Goal: Transaction & Acquisition: Purchase product/service

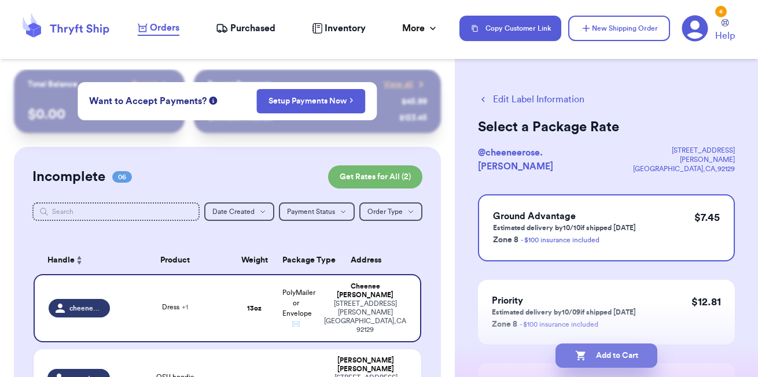
scroll to position [38, 0]
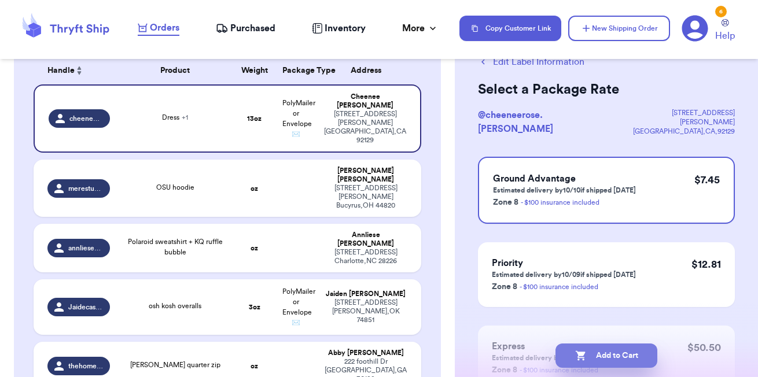
click at [617, 356] on button "Add to Cart" at bounding box center [607, 356] width 102 height 24
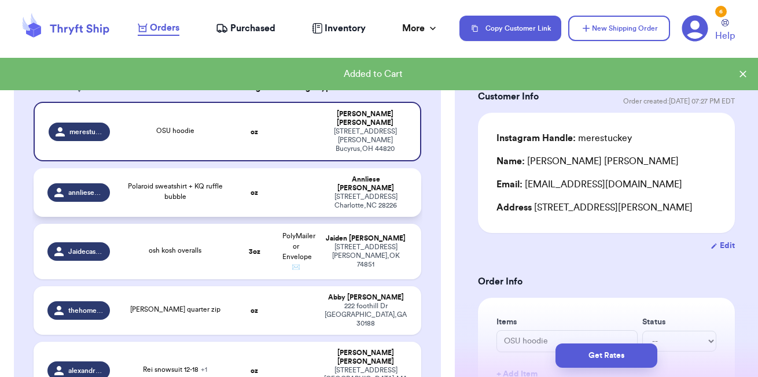
scroll to position [174, 0]
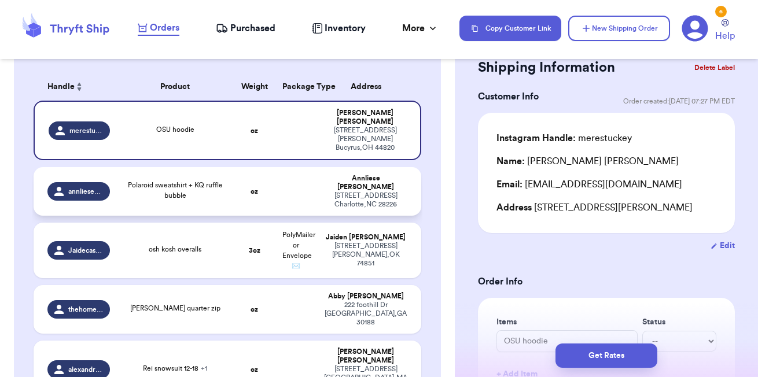
click at [241, 167] on td "oz" at bounding box center [255, 191] width 42 height 49
type input "Polaroid sweatshirt + KQ ruffle bubble"
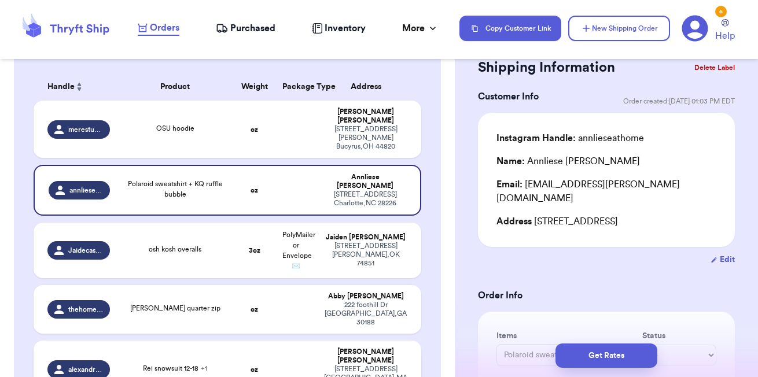
click at [190, 341] on td "Rei snowsuit 12-18 + 1" at bounding box center [175, 369] width 117 height 57
type input "Rei snowsuit 12-18"
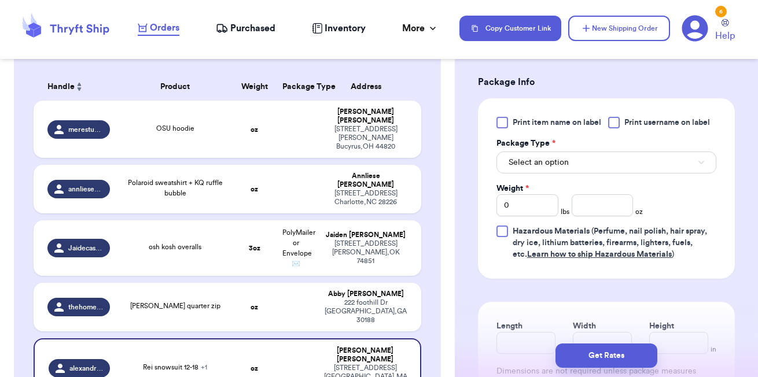
scroll to position [539, 0]
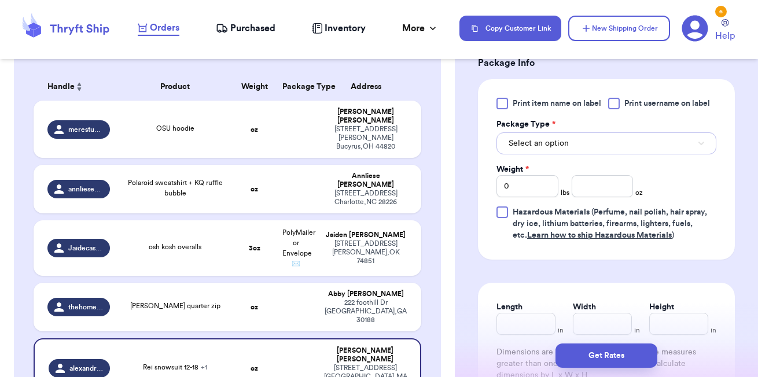
click at [584, 155] on button "Select an option" at bounding box center [607, 144] width 220 height 22
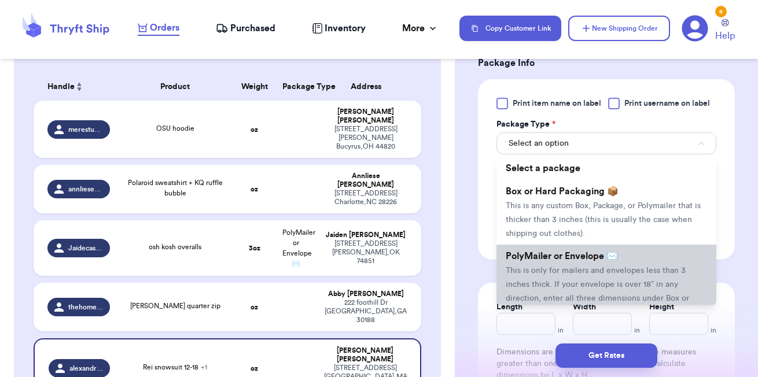
click at [557, 261] on span "PolyMailer or Envelope ✉️" at bounding box center [562, 256] width 112 height 9
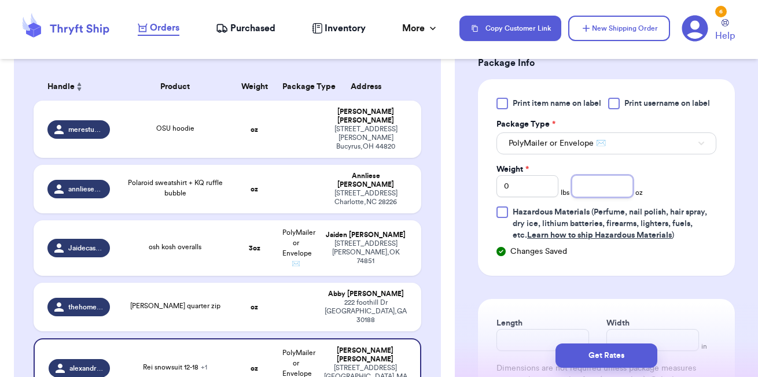
click at [597, 197] on input "number" at bounding box center [603, 186] width 62 height 22
type input "1"
type input "14"
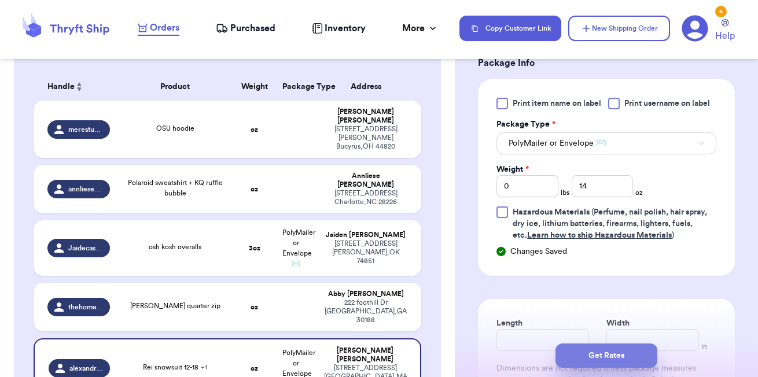
click at [617, 354] on button "Get Rates" at bounding box center [607, 356] width 102 height 24
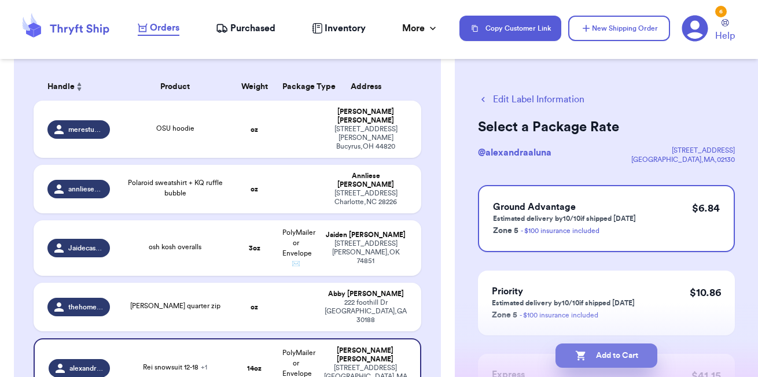
click at [610, 351] on button "Add to Cart" at bounding box center [607, 356] width 102 height 24
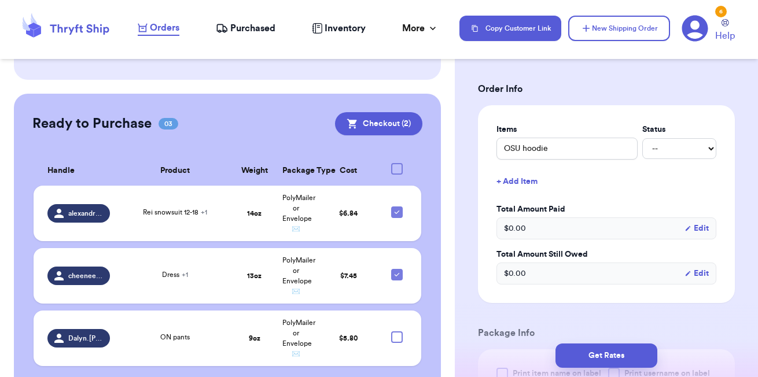
scroll to position [268, 0]
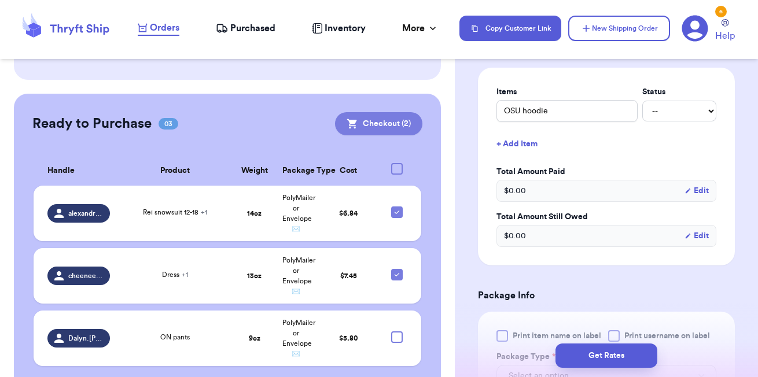
click at [396, 112] on button "Checkout ( 2 )" at bounding box center [378, 123] width 87 height 23
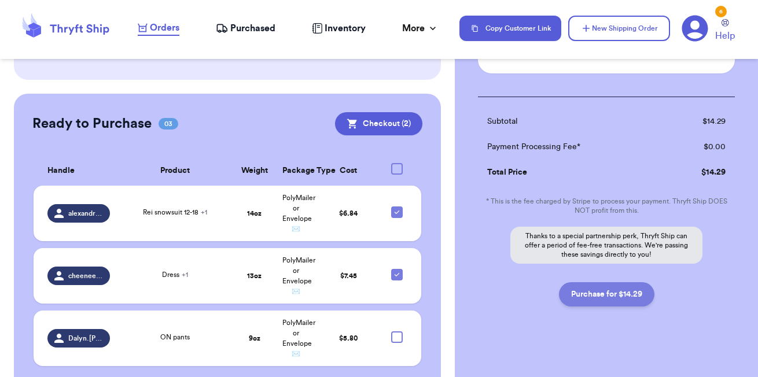
click at [600, 282] on button "Purchase for $14.29" at bounding box center [606, 294] width 95 height 24
checkbox input "false"
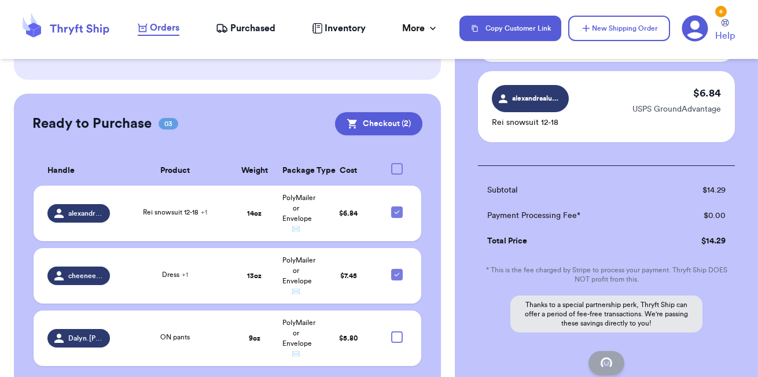
scroll to position [333, 0]
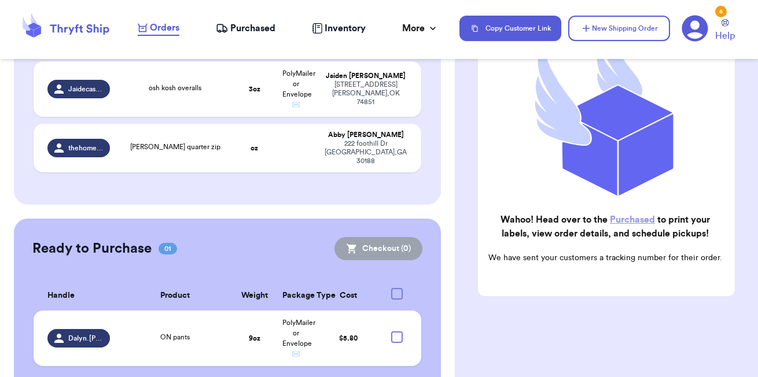
click at [239, 27] on span "Purchased" at bounding box center [252, 28] width 45 height 14
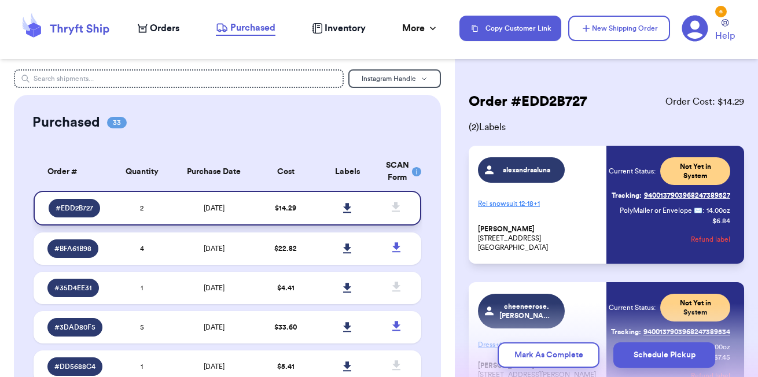
click at [348, 205] on icon at bounding box center [347, 208] width 8 height 10
